Goal: Find specific page/section: Find specific page/section

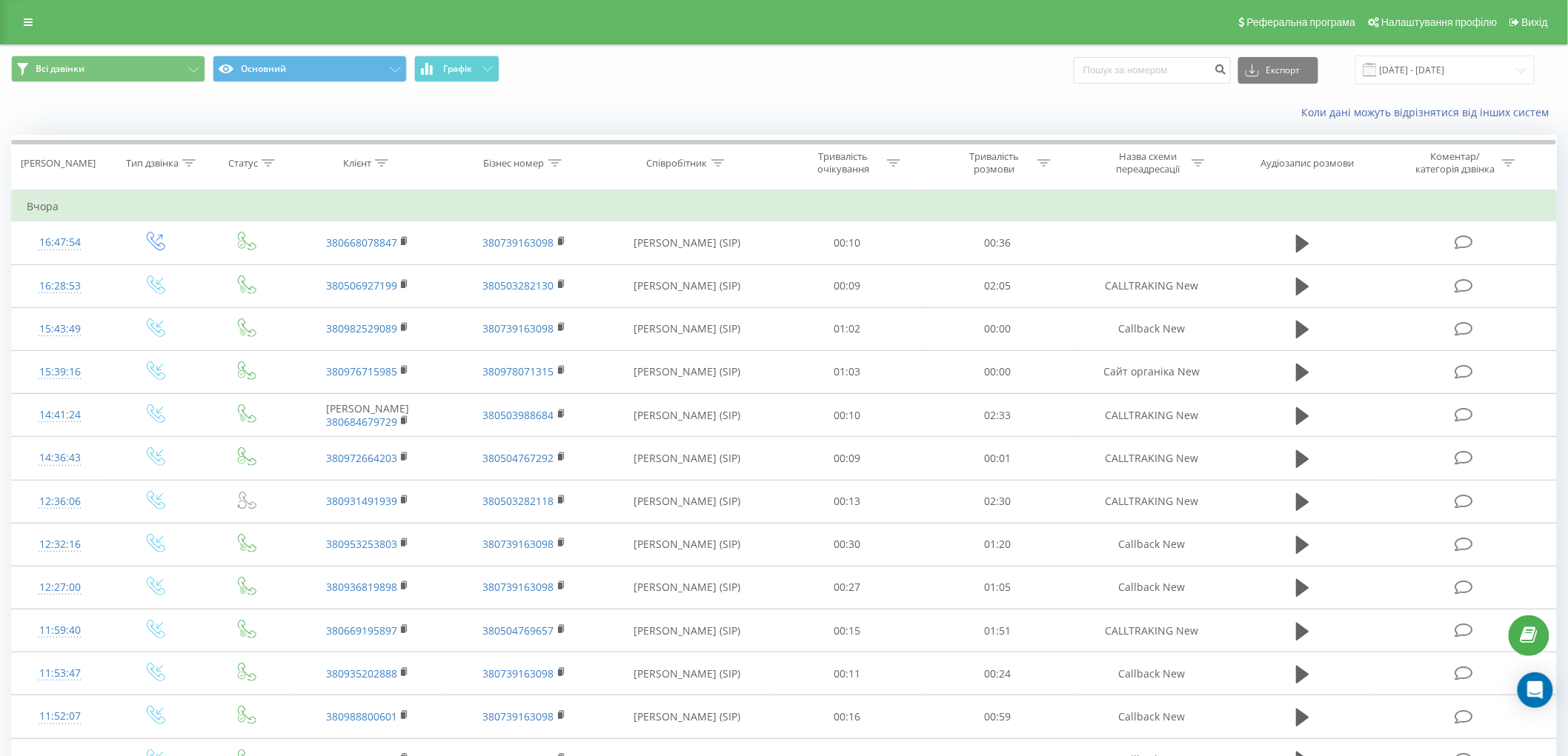
drag, startPoint x: 865, startPoint y: 75, endPoint x: 951, endPoint y: 89, distance: 87.1
click at [866, 75] on div "Всі дзвінки Основний Графік Експорт .csv .xls .xlsx [DATE] - [DATE]" at bounding box center [784, 69] width 1546 height 29
click at [1424, 67] on input "[DATE] - [DATE]" at bounding box center [1445, 69] width 179 height 29
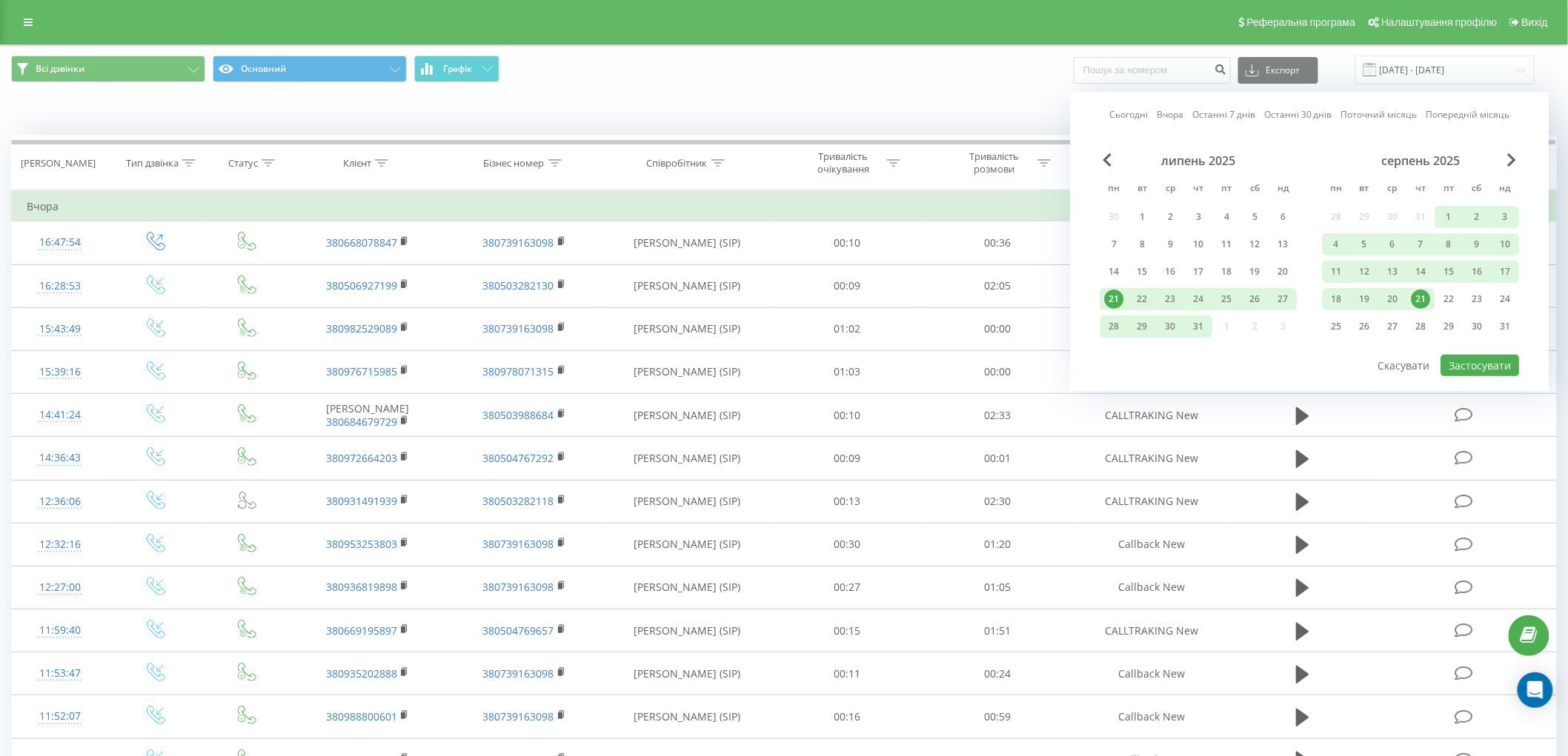
click at [1431, 291] on div "21" at bounding box center [1421, 299] width 28 height 22
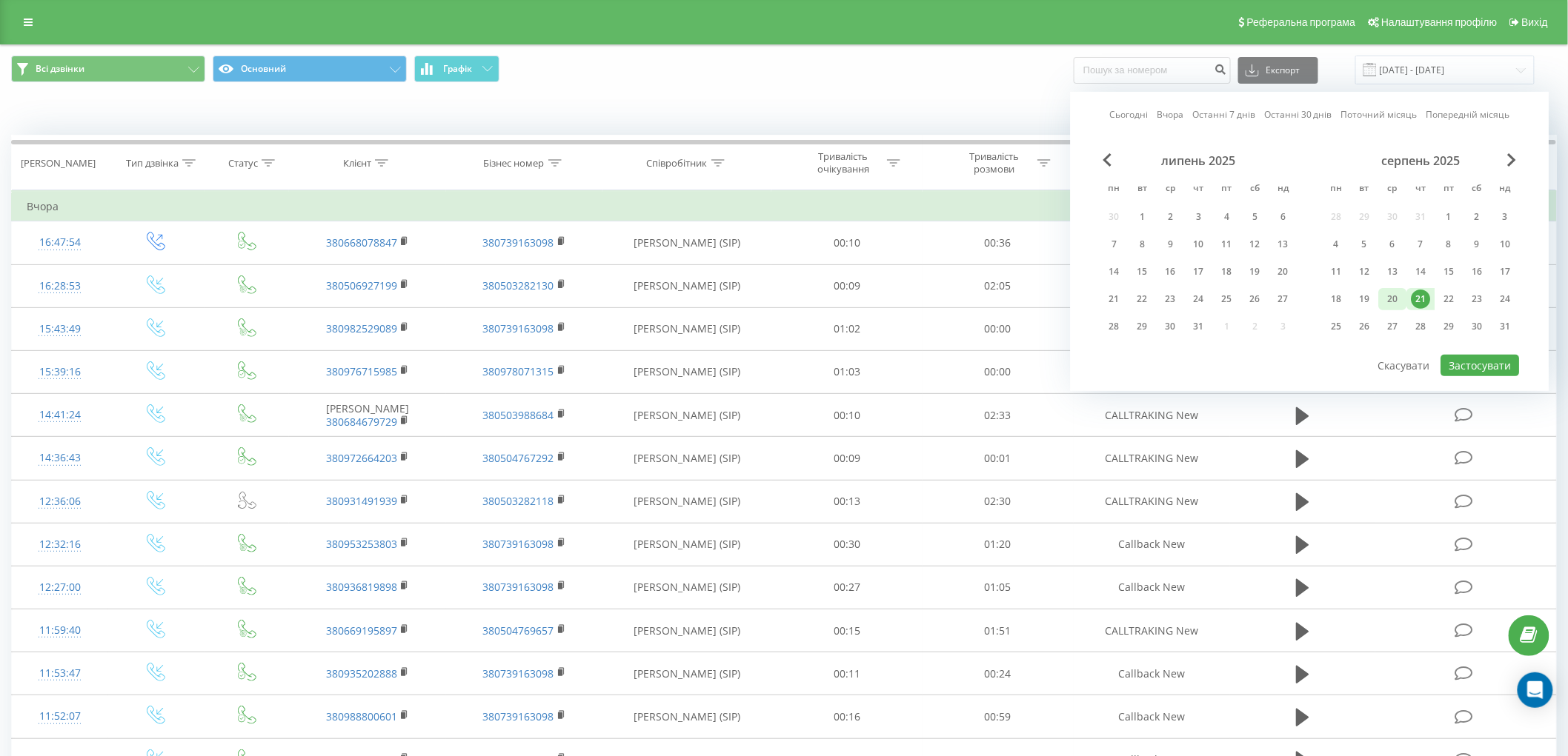
click at [1388, 298] on div "20" at bounding box center [1393, 299] width 19 height 19
click at [1401, 292] on div "20" at bounding box center [1393, 299] width 19 height 19
click at [1412, 304] on div "21" at bounding box center [1421, 299] width 19 height 19
click at [1414, 298] on div "21" at bounding box center [1421, 299] width 19 height 19
click at [1494, 359] on button "Застосувати" at bounding box center [1481, 366] width 79 height 21
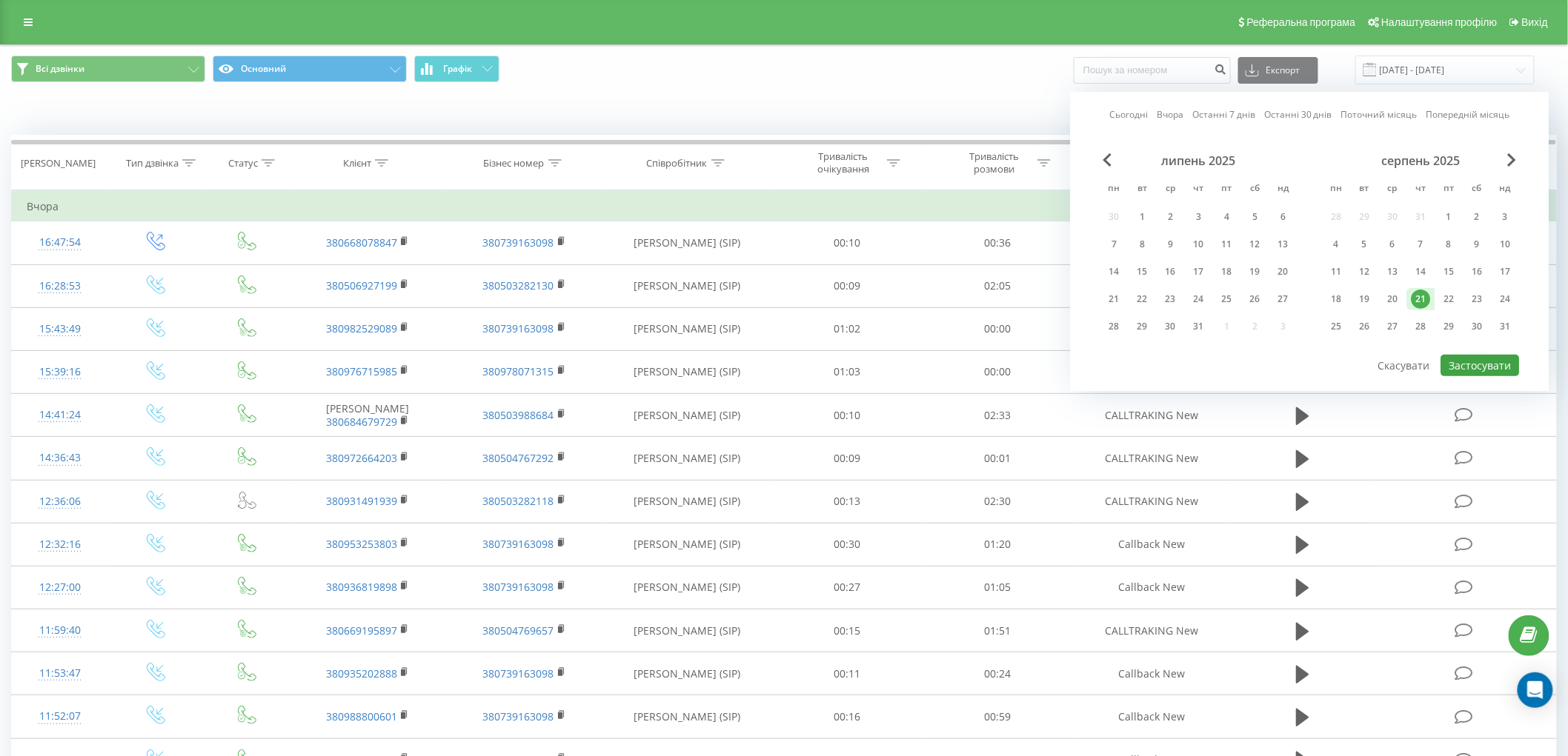
type input "[DATE] - [DATE]"
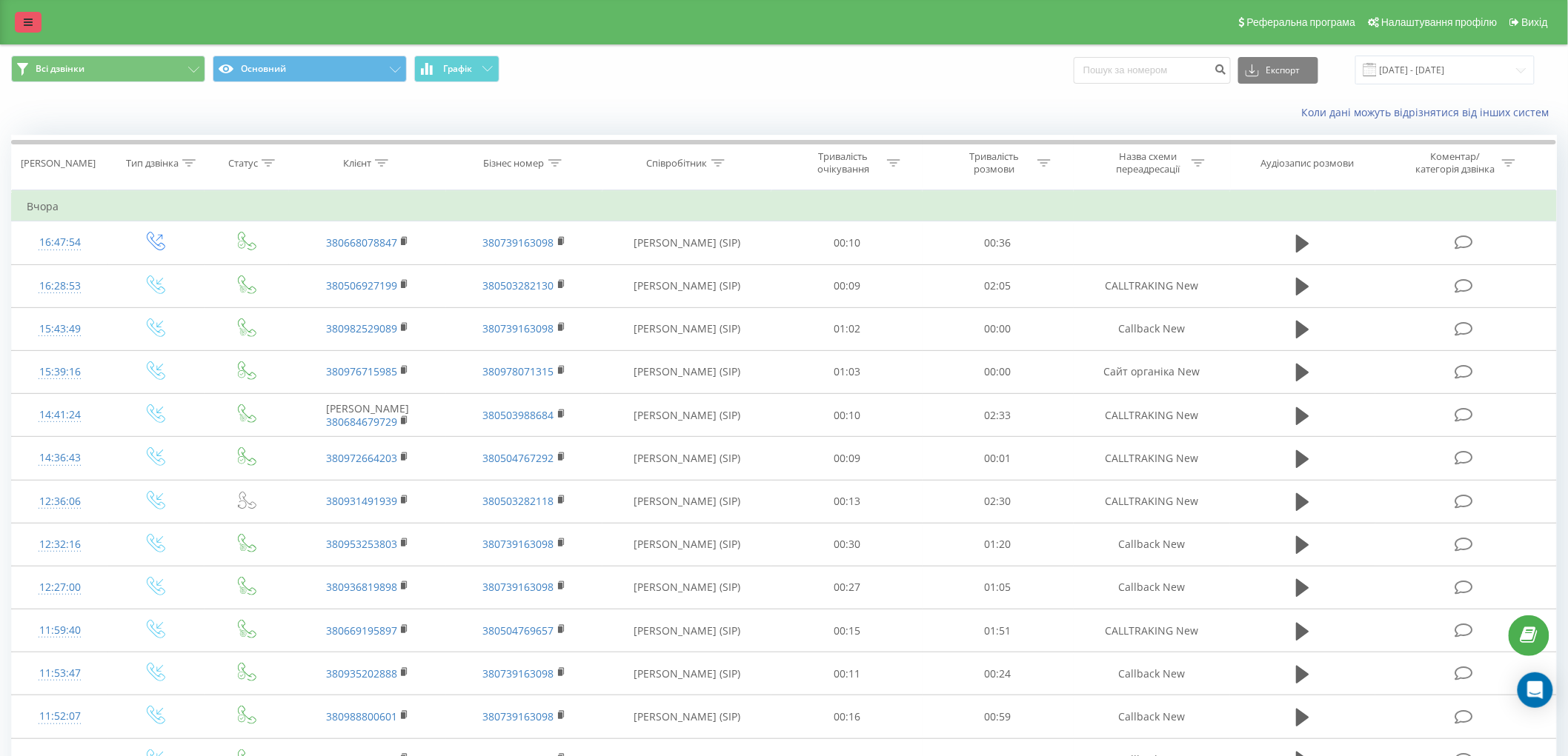
click at [35, 19] on link at bounding box center [28, 23] width 26 height 21
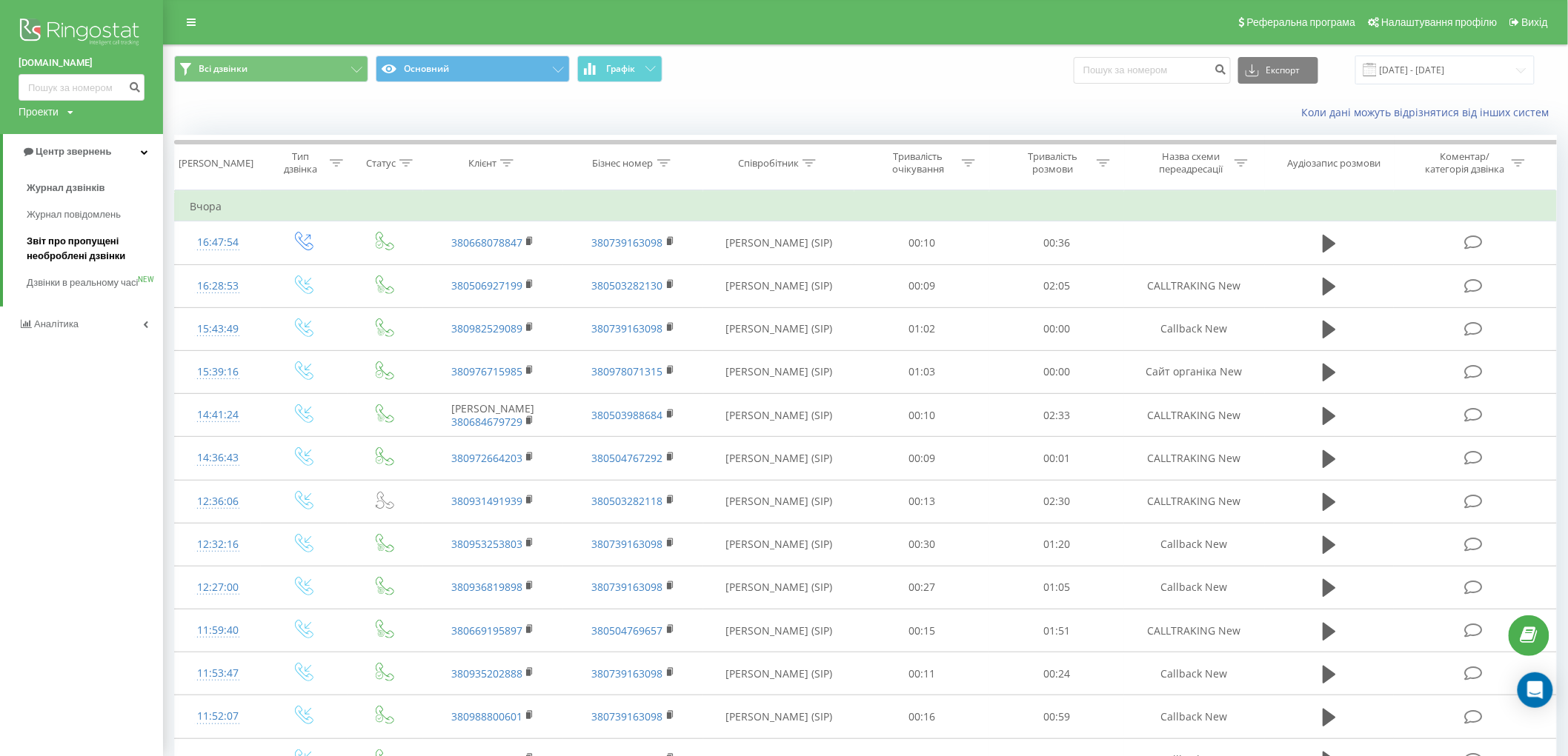
click at [94, 237] on span "Звіт про пропущені необроблені дзвінки" at bounding box center [90, 249] width 129 height 30
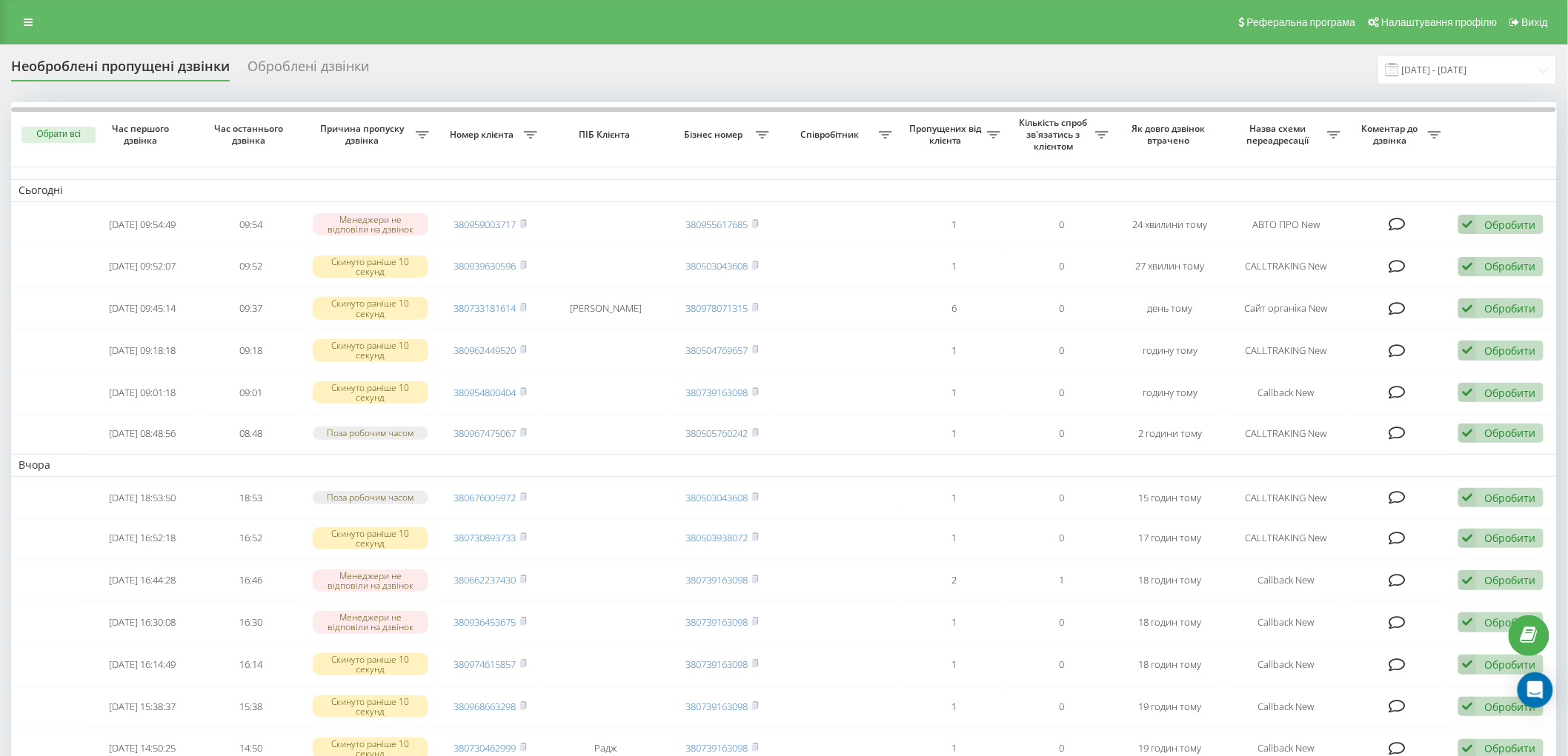
click at [663, 85] on div "Необроблені пропущені дзвінки Оброблені дзвінки [DATE] - [DATE] Обрати всі Час …" at bounding box center [784, 757] width 1546 height 1404
